Goal: Check status

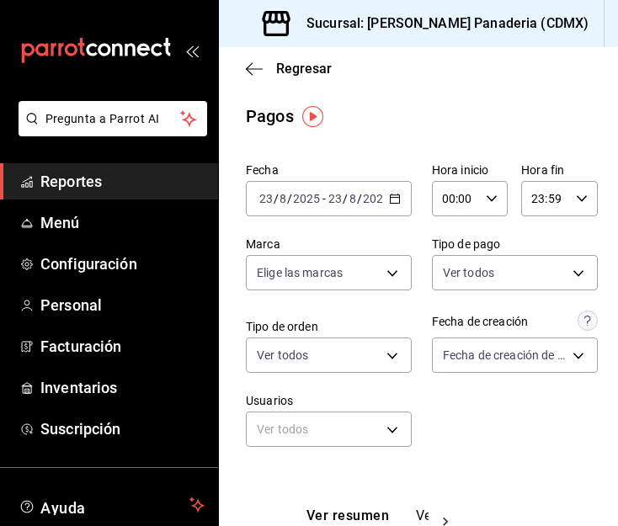
scroll to position [282, 0]
click at [393, 193] on icon "button" at bounding box center [395, 199] width 12 height 12
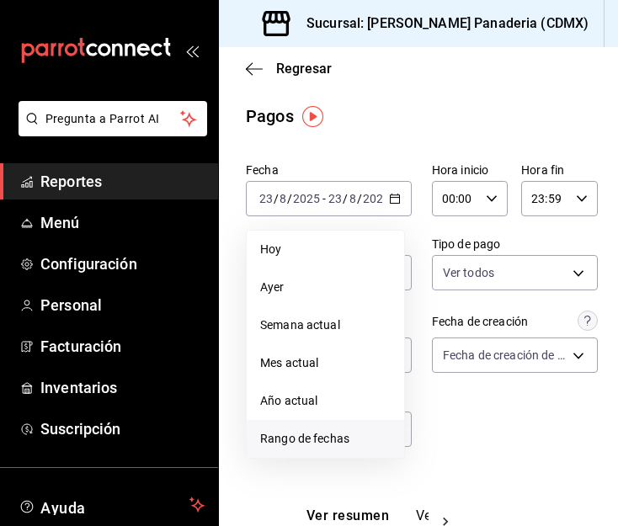
click at [332, 434] on span "Rango de fechas" at bounding box center [325, 439] width 131 height 18
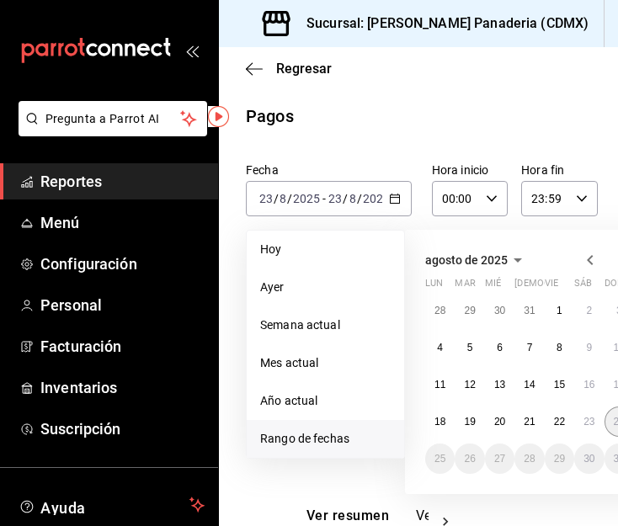
scroll to position [0, 94]
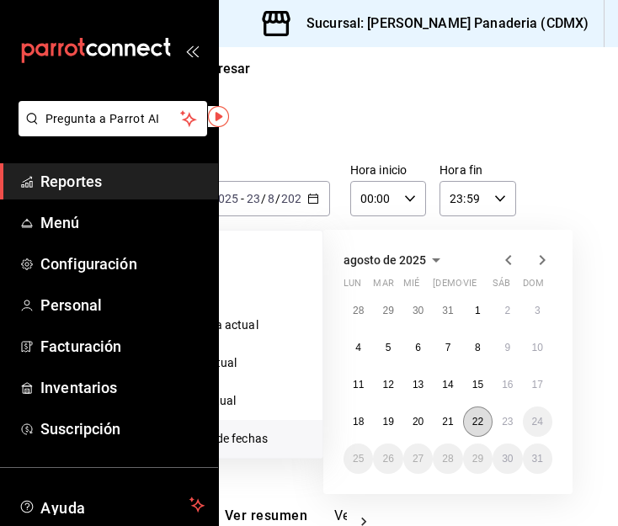
click at [472, 419] on abbr "22" at bounding box center [477, 422] width 11 height 12
click at [502, 424] on abbr "23" at bounding box center [507, 422] width 11 height 12
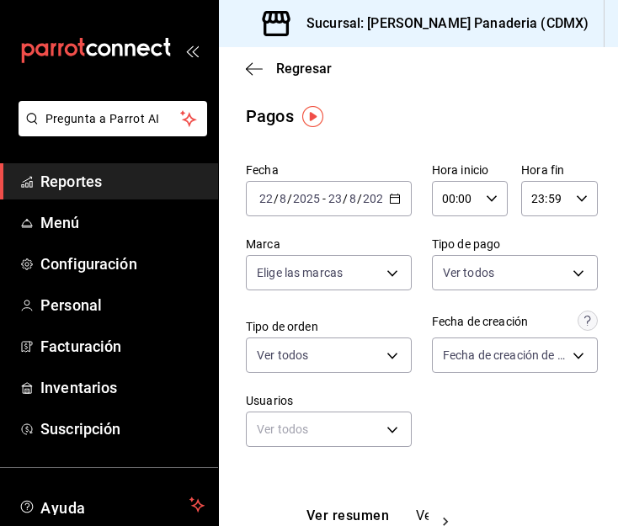
click at [392, 205] on div "2025-08-22 22 / 8 / 2025 - 2025-08-23 23 / 8 / 2025" at bounding box center [329, 198] width 166 height 35
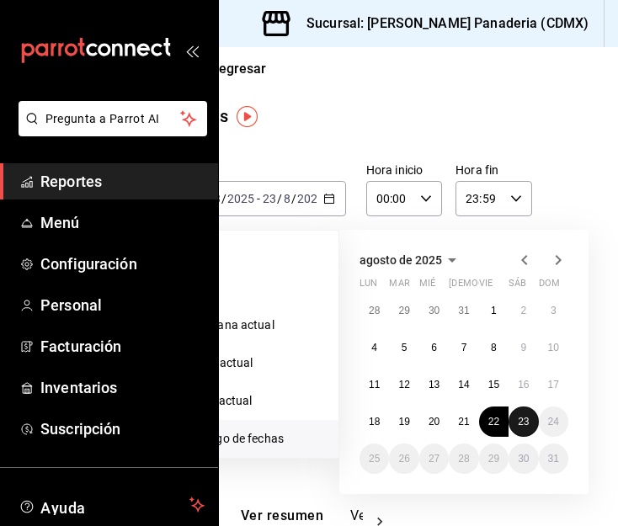
scroll to position [0, 67]
click at [520, 416] on abbr "23" at bounding box center [522, 422] width 11 height 12
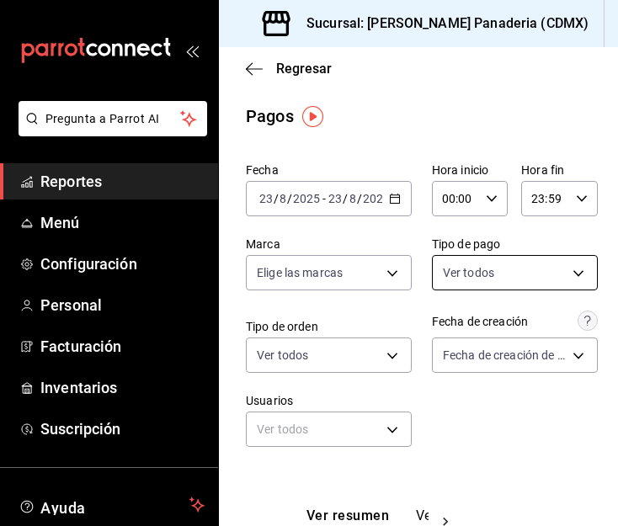
scroll to position [282, 0]
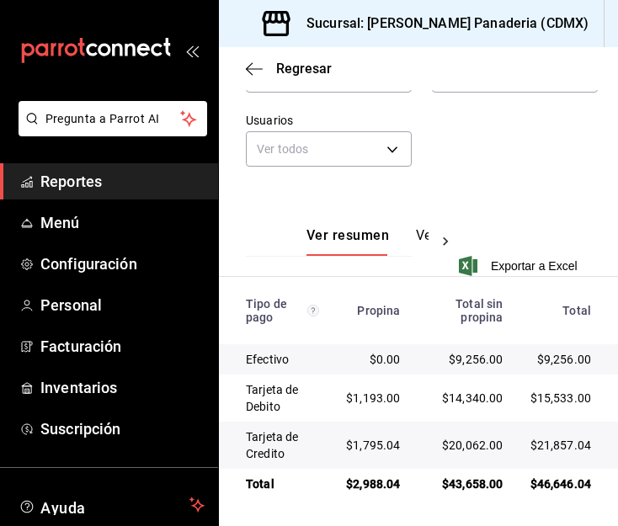
click at [472, 153] on div "Fecha 2025-08-23 23 / 8 / 2025 - 2025-08-23 23 / 8 / 2025 Hora inicio 00:00 Hor…" at bounding box center [418, 31] width 345 height 312
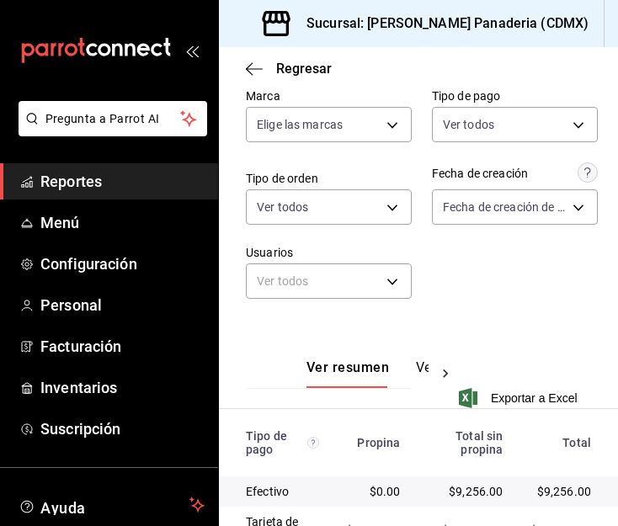
scroll to position [141, 0]
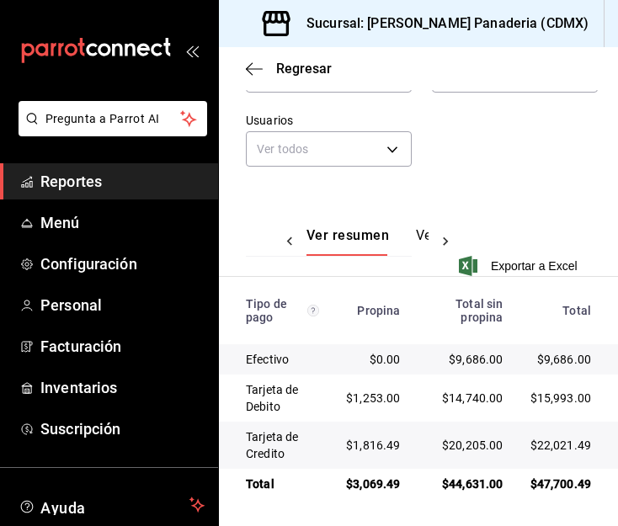
scroll to position [0, 5]
click at [463, 151] on div "Fecha 2025-08-23 23 / 8 / 2025 - 2025-08-23 23 / 8 / 2025 Hora inicio 00:00 Hor…" at bounding box center [418, 31] width 345 height 312
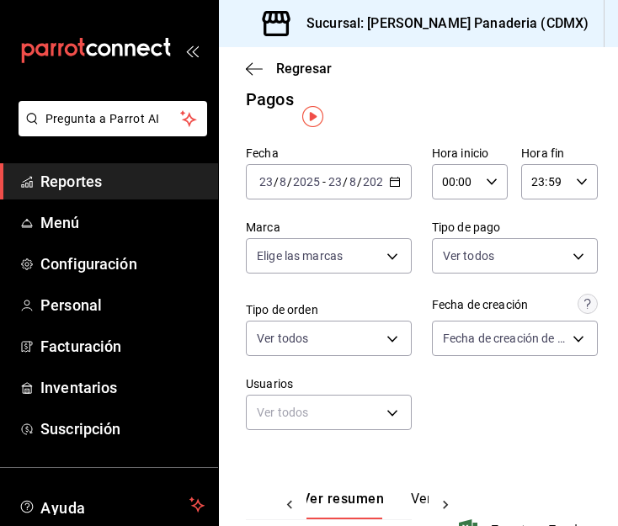
scroll to position [0, 0]
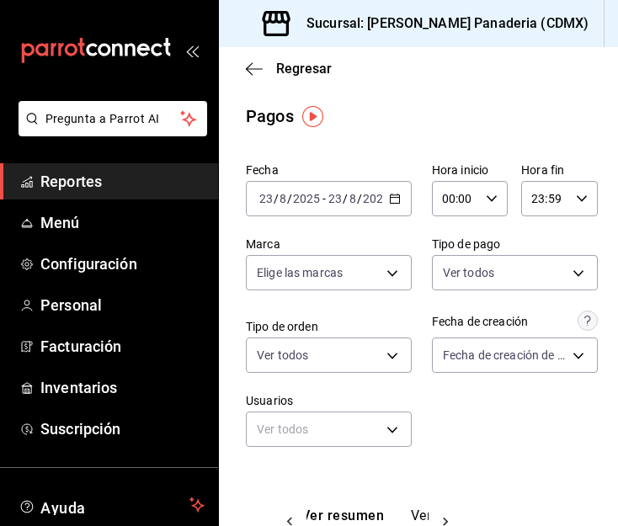
click at [390, 199] on icon "button" at bounding box center [395, 199] width 12 height 12
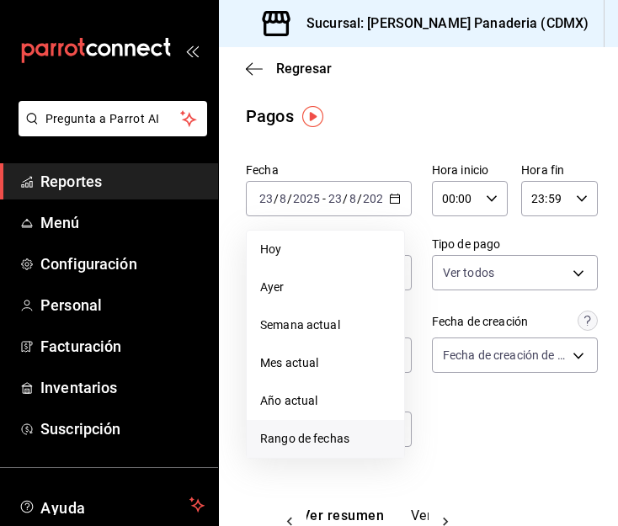
click at [331, 435] on span "Rango de fechas" at bounding box center [325, 439] width 131 height 18
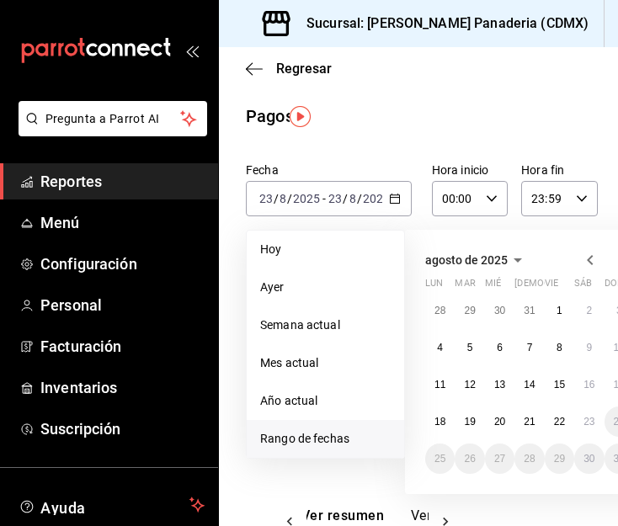
scroll to position [0, 13]
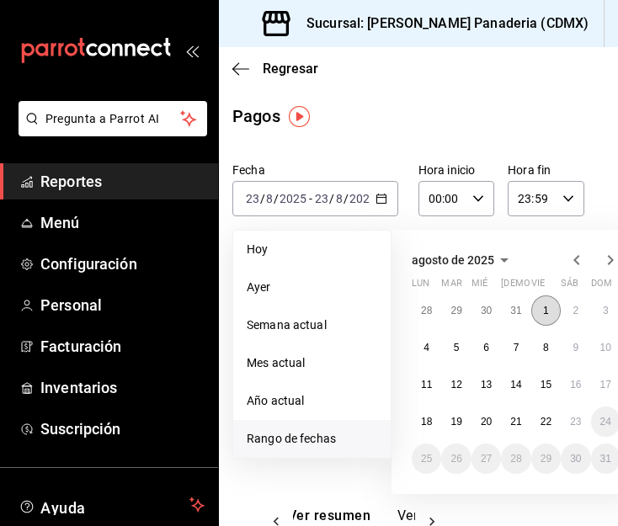
click at [536, 301] on button "1" at bounding box center [545, 311] width 29 height 30
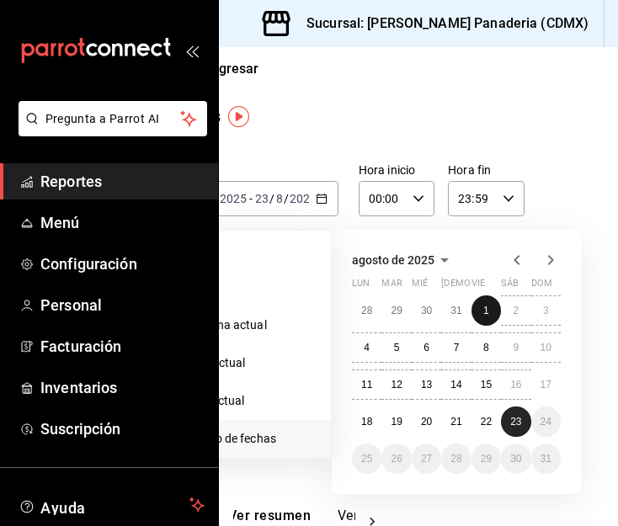
scroll to position [0, 74]
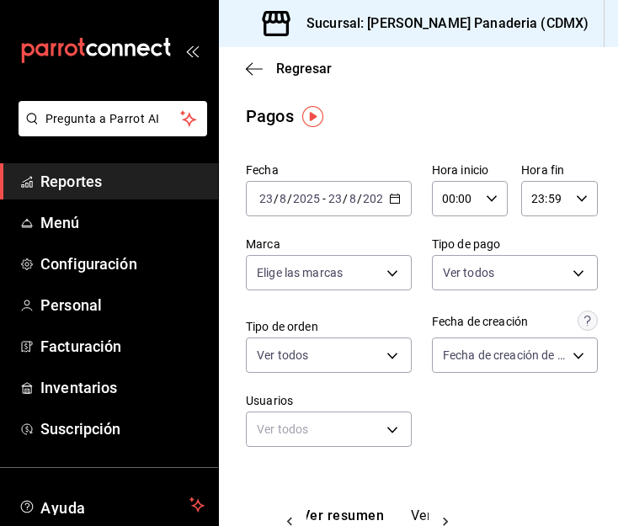
click at [59, 179] on span "Reportes" at bounding box center [122, 181] width 164 height 23
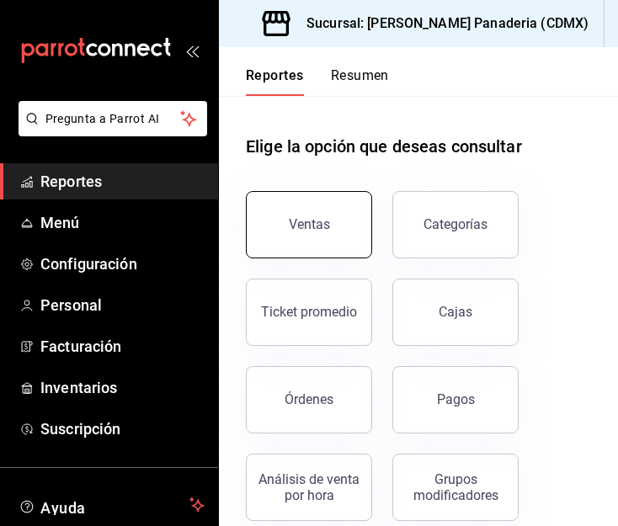
click at [351, 233] on button "Ventas" at bounding box center [309, 224] width 126 height 67
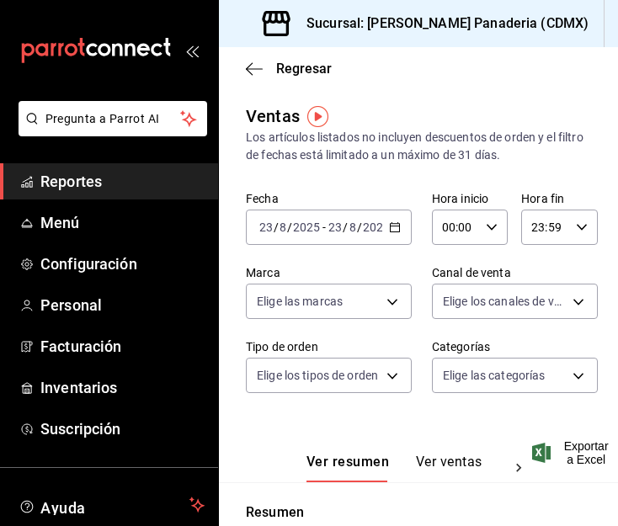
click at [390, 227] on \(Stroke\) "button" at bounding box center [394, 226] width 9 height 1
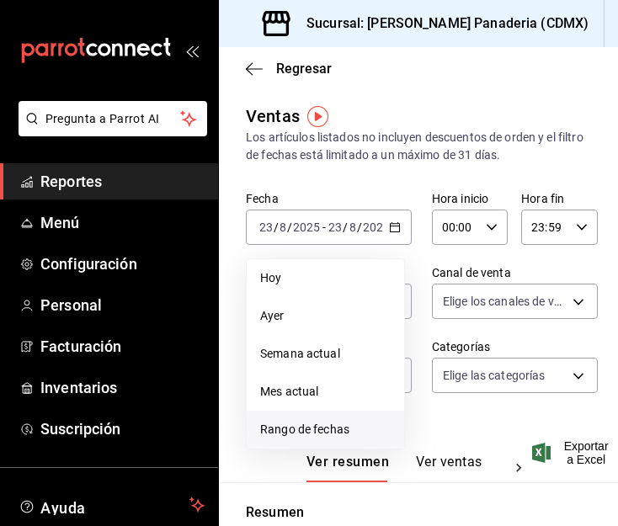
click at [350, 426] on span "Rango de fechas" at bounding box center [325, 430] width 131 height 18
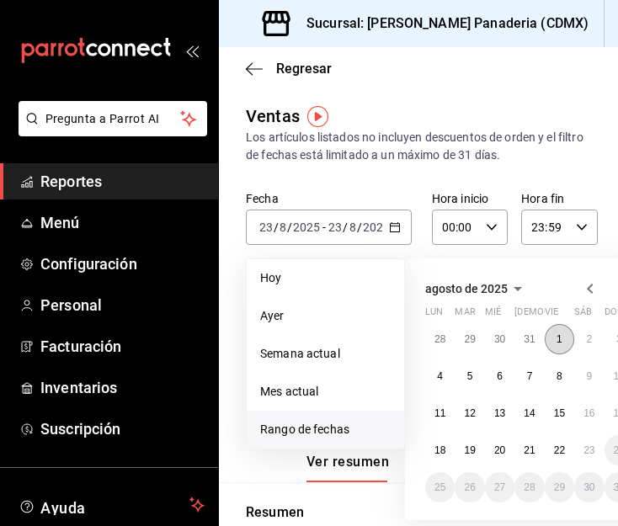
click at [567, 345] on button "1" at bounding box center [559, 339] width 29 height 30
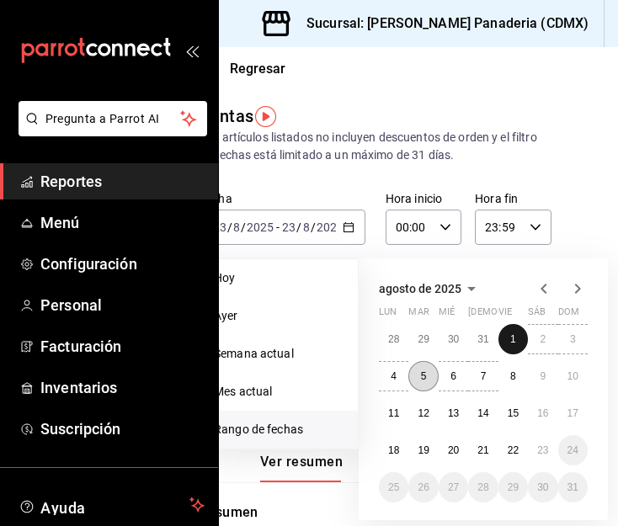
scroll to position [0, 53]
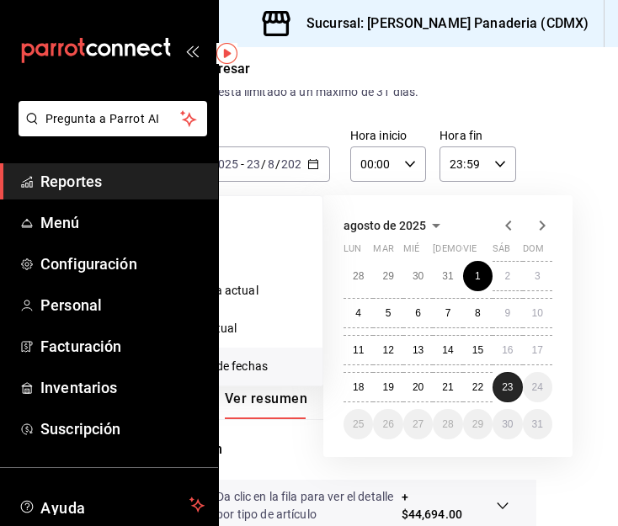
click at [494, 378] on button "23" at bounding box center [507, 387] width 29 height 30
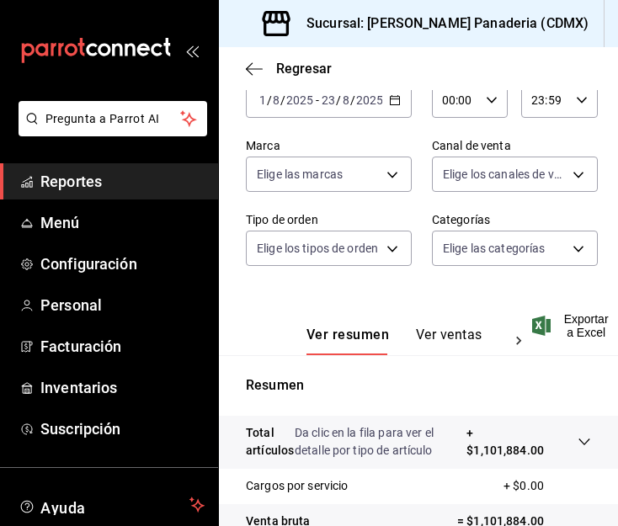
scroll to position [0, 3]
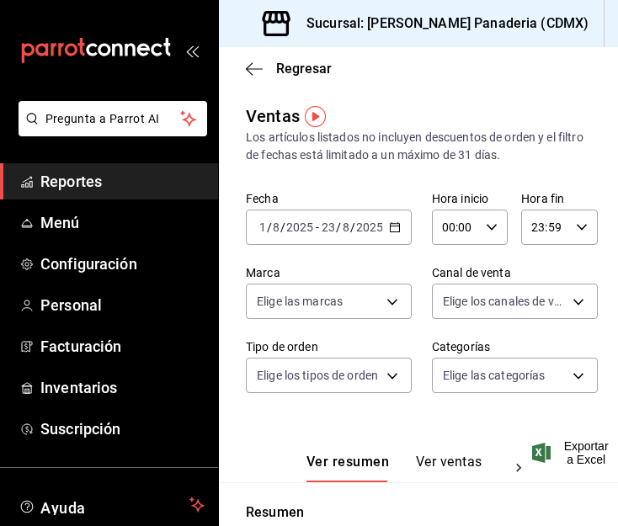
click at [390, 229] on \(Stroke\) "button" at bounding box center [395, 227] width 10 height 9
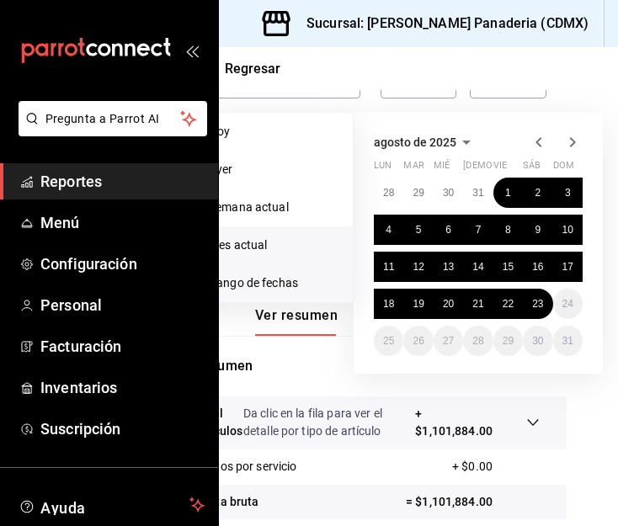
scroll to position [147, 51]
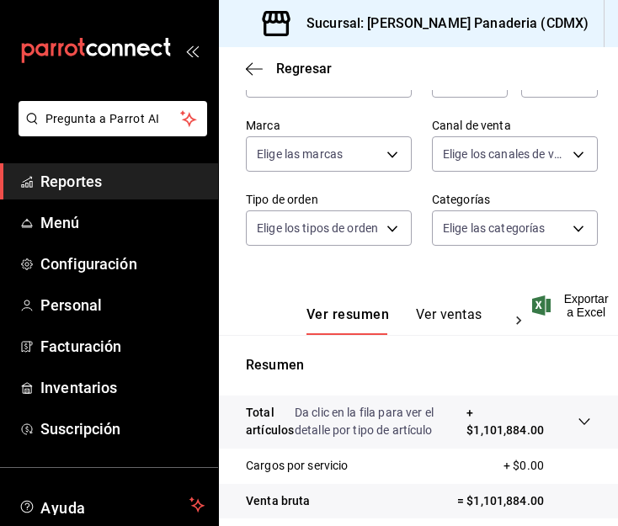
click at [566, 61] on div "Regresar Ventas Los artículos listados no incluyen descuentos de orden y el fil…" at bounding box center [418, 286] width 399 height 479
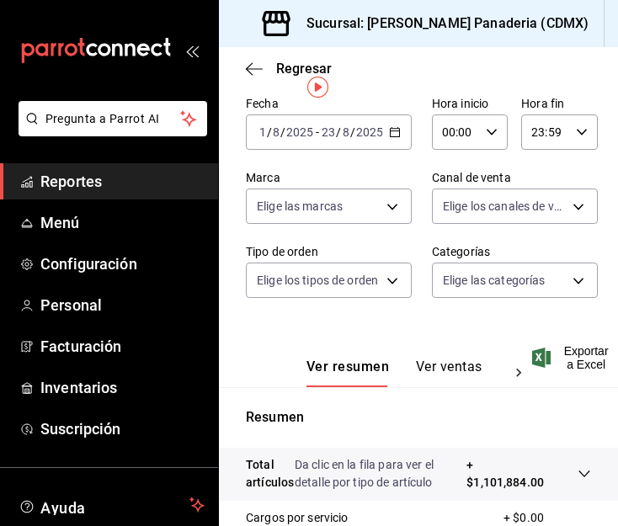
scroll to position [0, 0]
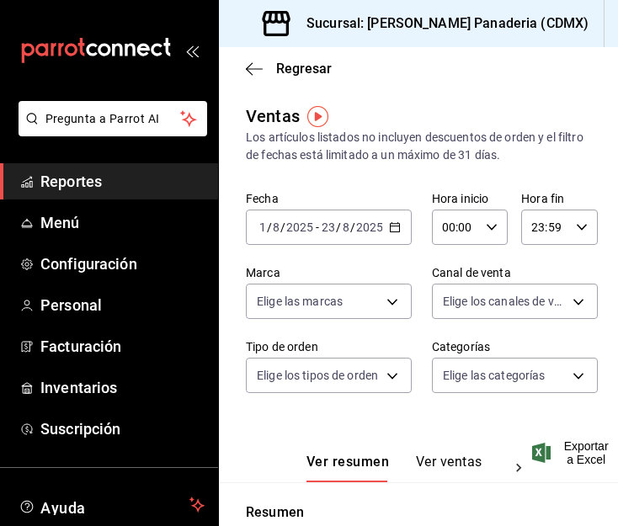
click at [390, 224] on \(Stroke\) "button" at bounding box center [395, 227] width 10 height 9
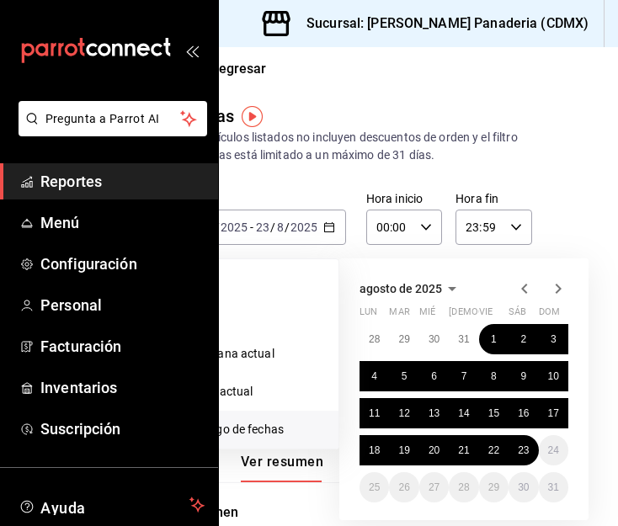
scroll to position [0, 67]
click at [531, 282] on icon "button" at bounding box center [524, 289] width 20 height 20
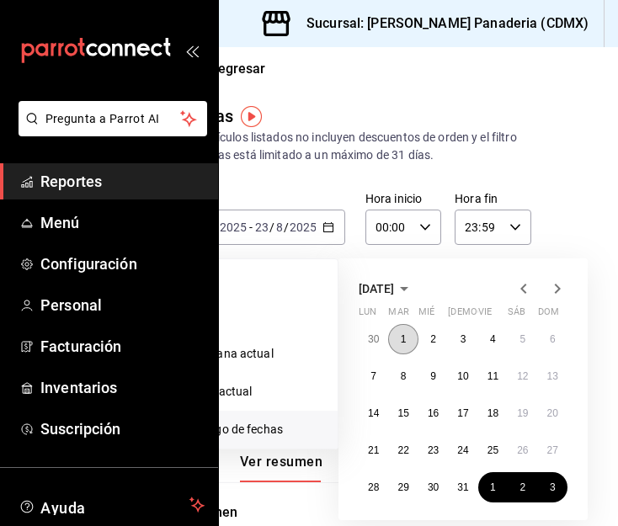
click at [403, 334] on abbr "1" at bounding box center [404, 340] width 6 height 12
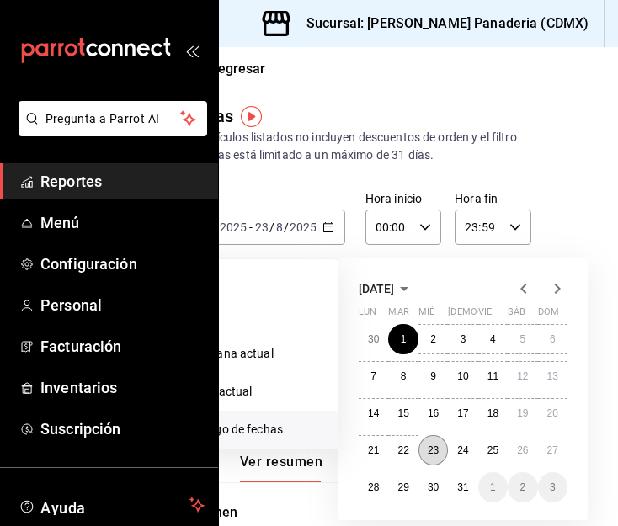
click at [437, 449] on abbr "23" at bounding box center [433, 451] width 11 height 12
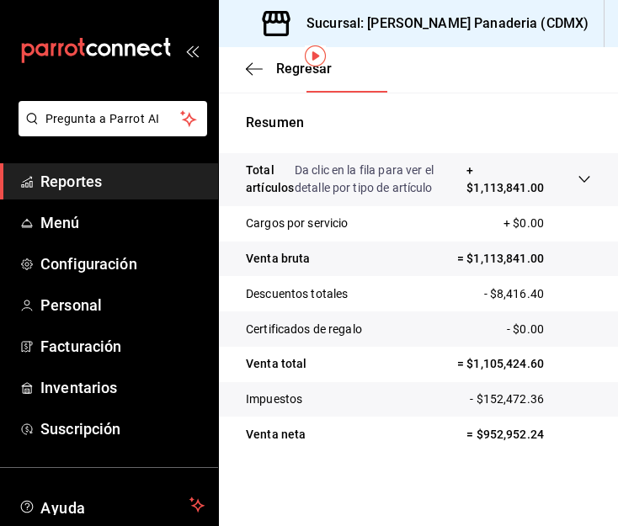
scroll to position [0, 3]
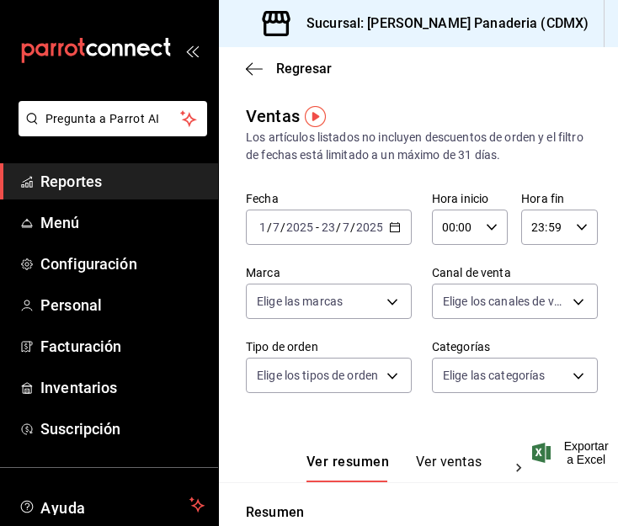
click at [379, 232] on div "2025-07-01 1 / 7 / 2025 - 2025-07-23 23 / 7 / 2025" at bounding box center [329, 227] width 166 height 35
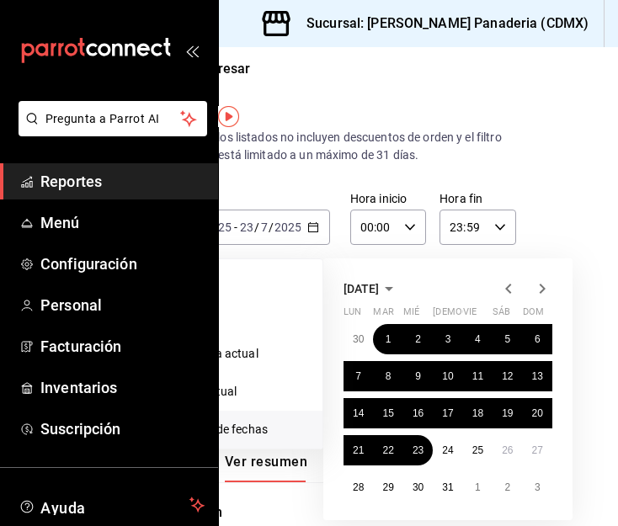
scroll to position [0, 93]
click at [540, 288] on icon "button" at bounding box center [543, 289] width 6 height 10
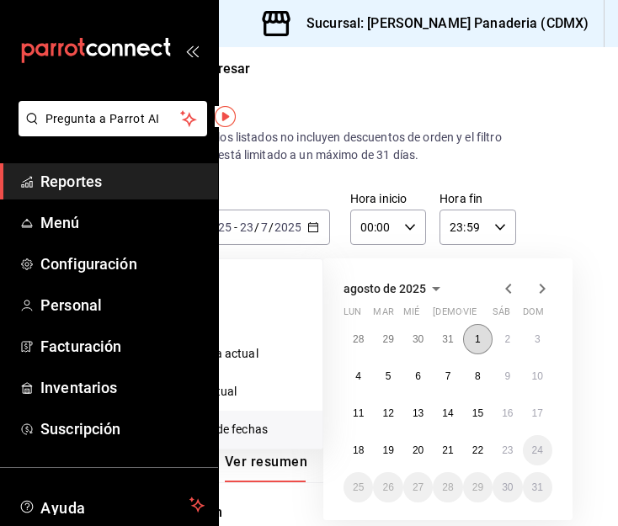
click at [463, 344] on button "1" at bounding box center [477, 339] width 29 height 30
click at [495, 443] on button "23" at bounding box center [507, 450] width 29 height 30
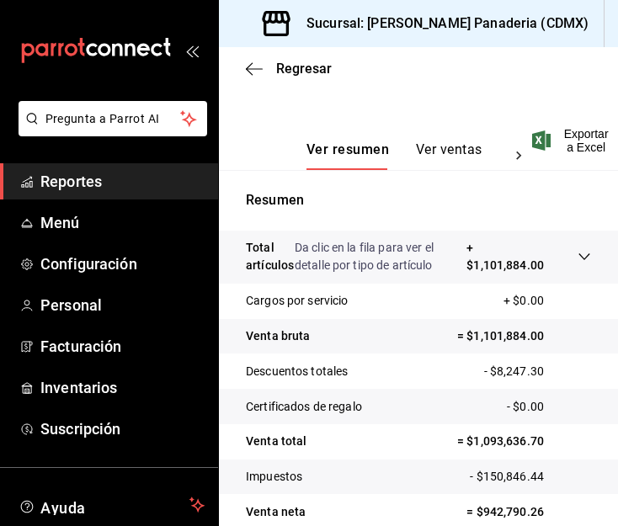
scroll to position [403, 3]
